Goal: Task Accomplishment & Management: Use online tool/utility

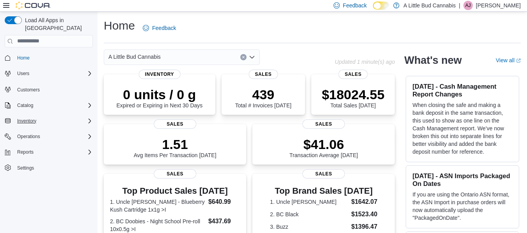
click at [59, 117] on div "Inventory" at bounding box center [53, 121] width 79 height 9
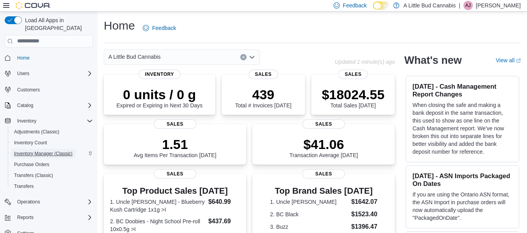
click at [56, 151] on span "Inventory Manager (Classic)" at bounding box center [43, 154] width 58 height 6
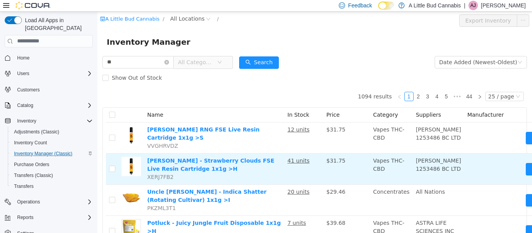
type input "*"
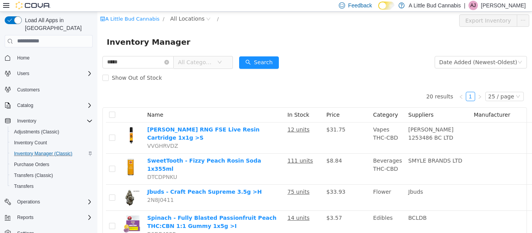
drag, startPoint x: 137, startPoint y: 58, endPoint x: 32, endPoint y: 50, distance: 105.9
click at [97, 50] on html "A Little Bud Cannabis / All Locations / Export Inventory Inventory Manager ****…" at bounding box center [314, 122] width 435 height 222
type input "*****"
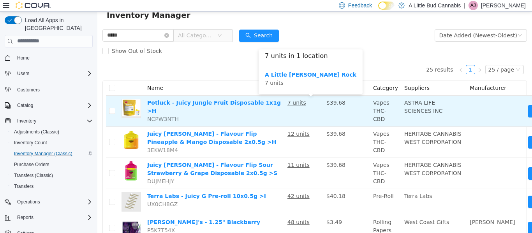
scroll to position [27, 0]
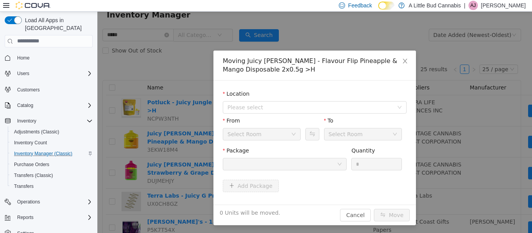
click at [336, 133] on div "Select Room" at bounding box center [346, 134] width 34 height 12
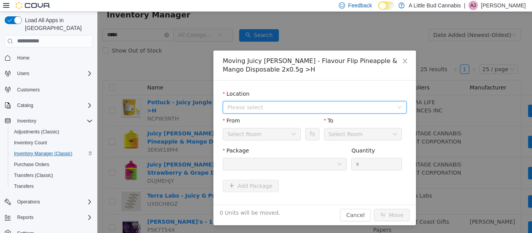
click at [272, 104] on span "Please select" at bounding box center [311, 107] width 166 height 8
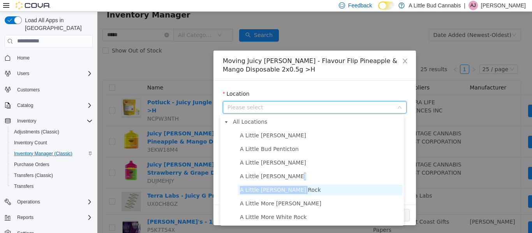
drag, startPoint x: 311, startPoint y: 175, endPoint x: 302, endPoint y: 190, distance: 17.3
click at [302, 190] on ul "A Little [PERSON_NAME] A [PERSON_NAME] Penticton A Little [PERSON_NAME] A [GEOG…" at bounding box center [312, 176] width 181 height 92
click at [302, 190] on span "A Little [PERSON_NAME] Rock" at bounding box center [320, 190] width 165 height 11
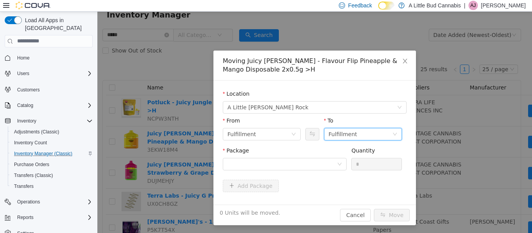
click at [332, 134] on div "Fulfillment" at bounding box center [343, 134] width 28 height 12
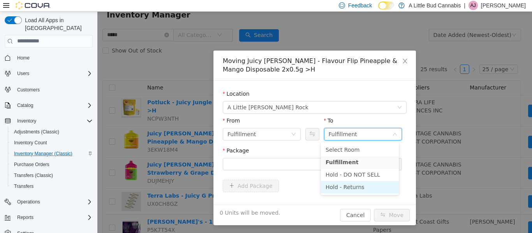
click at [365, 190] on li "Hold - Returns" at bounding box center [360, 187] width 78 height 12
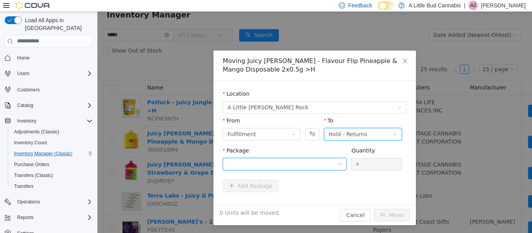
click at [295, 161] on div at bounding box center [283, 164] width 110 height 12
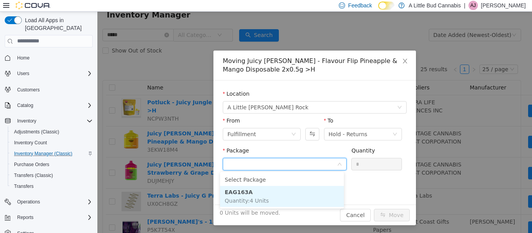
click at [253, 192] on li "EAG163A Quantity : 4 Units" at bounding box center [282, 196] width 124 height 21
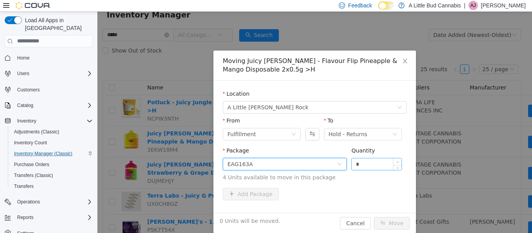
type input "*"
click at [398, 159] on span "Increase Value" at bounding box center [398, 161] width 8 height 7
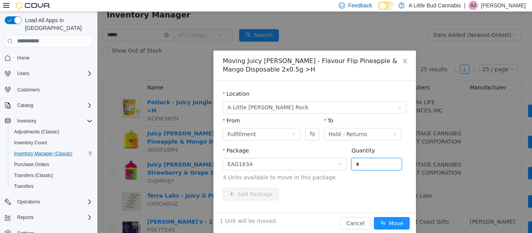
scroll to position [10, 0]
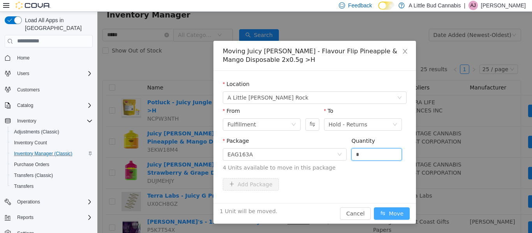
click at [393, 209] on button "Move" at bounding box center [392, 213] width 36 height 12
